Goal: Transaction & Acquisition: Book appointment/travel/reservation

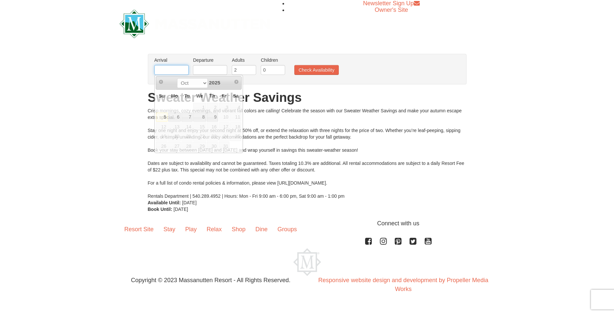
click at [175, 72] on input "text" at bounding box center [171, 70] width 34 height 10
type input "10/09/2025"
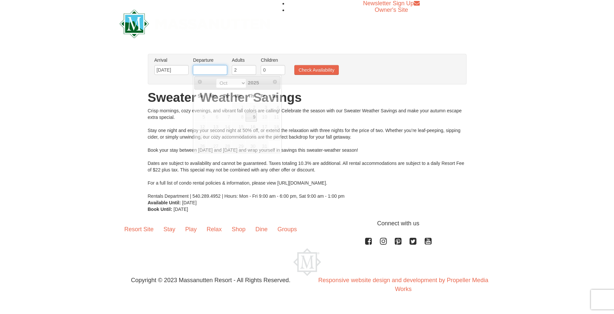
click at [223, 71] on input "text" at bounding box center [210, 70] width 34 height 10
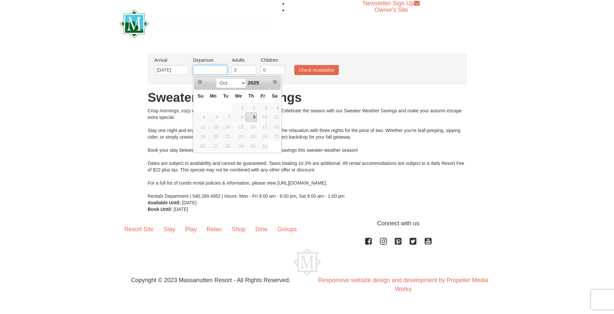
type input "[DATE]"
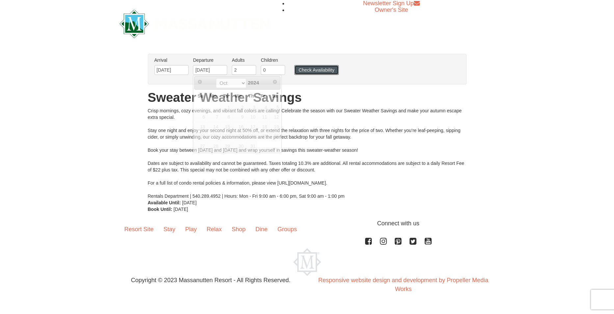
click at [330, 69] on button "Check Availability" at bounding box center [316, 70] width 44 height 10
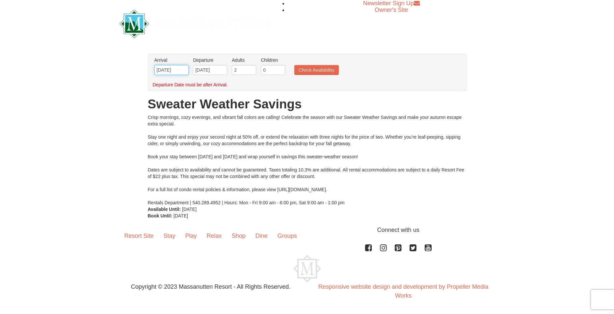
click at [169, 70] on input "[DATE]" at bounding box center [171, 70] width 34 height 10
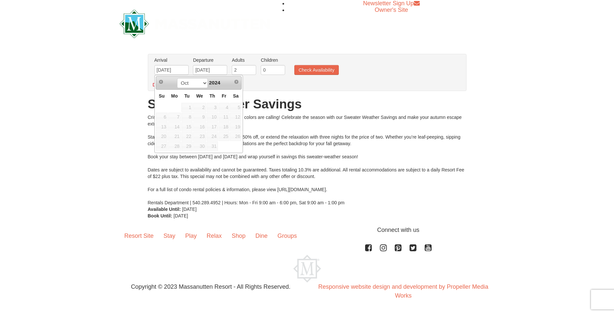
click at [205, 118] on span "9" at bounding box center [199, 117] width 13 height 9
drag, startPoint x: 182, startPoint y: 71, endPoint x: 146, endPoint y: 71, distance: 35.5
click at [147, 71] on div "× From: To: Adults: 2 Children: 0 Change Arrival Please format dates MM/DD/YYYY…" at bounding box center [307, 136] width 332 height 165
click at [203, 116] on span "9" at bounding box center [199, 117] width 13 height 9
click at [202, 114] on span "9" at bounding box center [199, 117] width 13 height 9
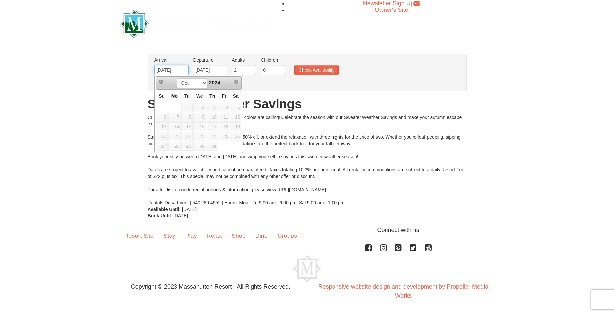
click at [168, 69] on input "[DATE]" at bounding box center [171, 70] width 34 height 10
type input "[DATE]"
click at [310, 68] on button "Check Availability" at bounding box center [316, 70] width 44 height 10
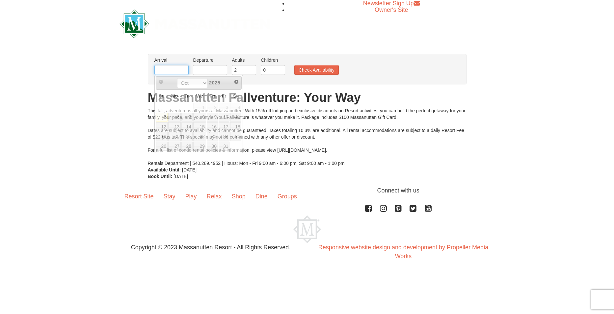
click at [183, 71] on input "text" at bounding box center [171, 70] width 34 height 10
type input "[DATE]"
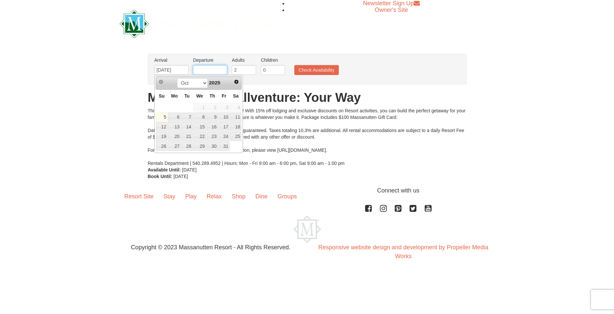
type input "[DATE]"
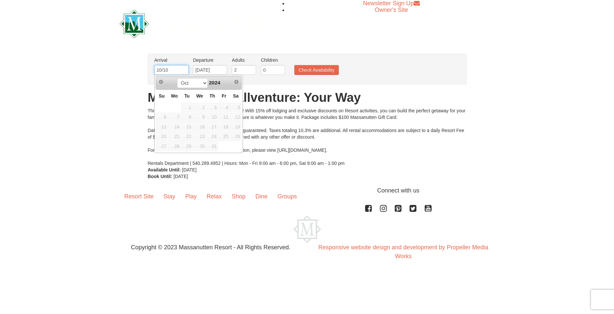
type input "10/10"
type input "[DATE]"
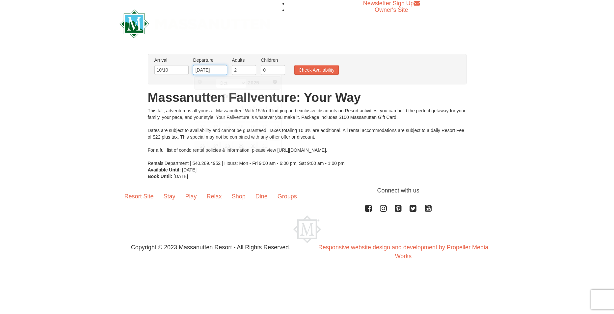
click at [222, 70] on input "[DATE]" at bounding box center [210, 70] width 34 height 10
click at [171, 70] on input "text" at bounding box center [171, 70] width 34 height 10
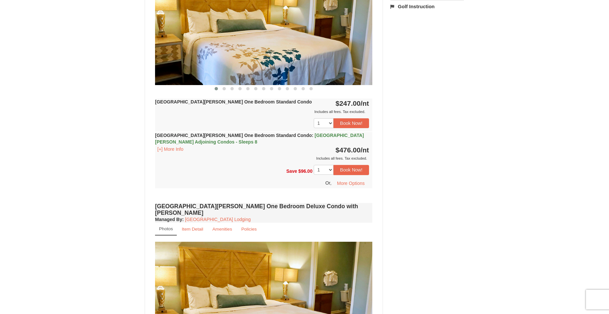
scroll to position [296, 0]
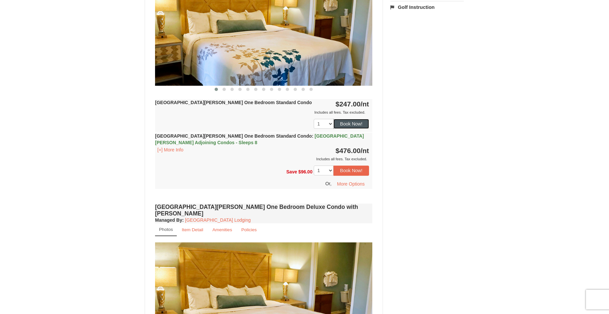
click at [350, 124] on button "Book Now!" at bounding box center [351, 124] width 36 height 10
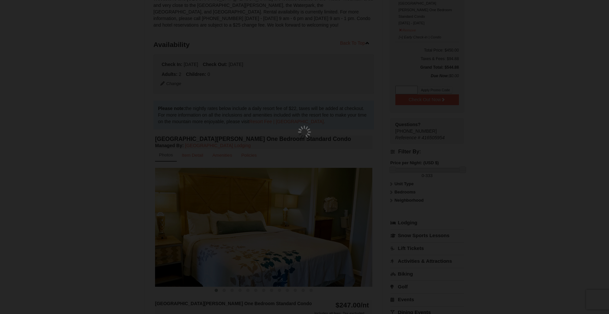
scroll to position [58, 0]
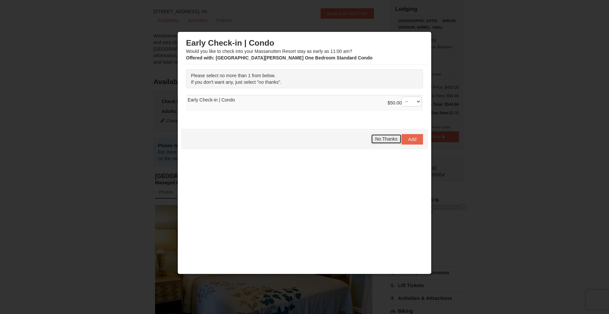
click at [381, 138] on span "No Thanks" at bounding box center [386, 139] width 22 height 5
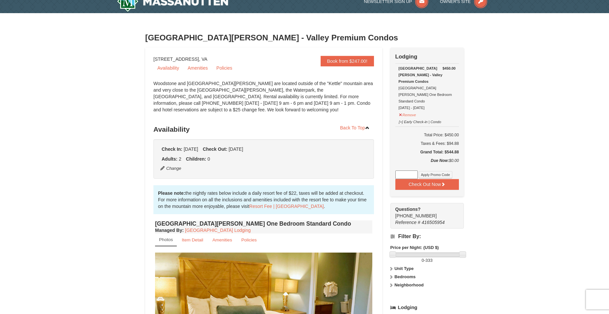
scroll to position [0, 0]
